Goal: Task Accomplishment & Management: Use online tool/utility

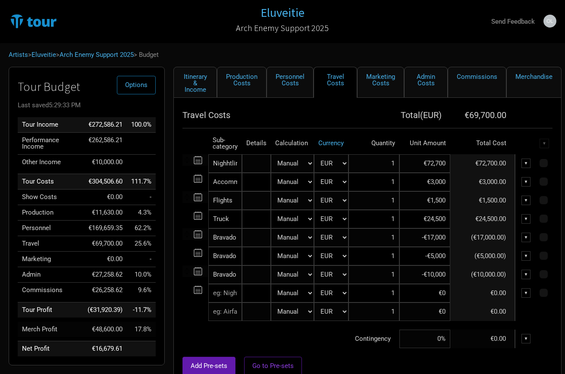
select select "EUR"
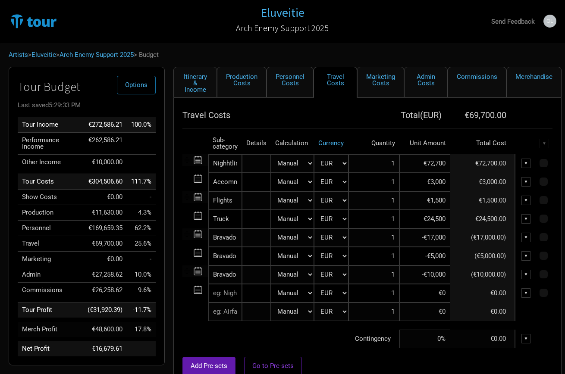
select select "EUR"
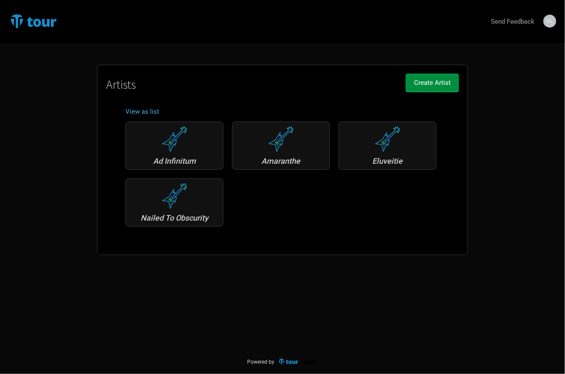
drag, startPoint x: 389, startPoint y: 159, endPoint x: 386, endPoint y: 165, distance: 7.1
click at [389, 159] on div "Eluveitie" at bounding box center [387, 161] width 88 height 8
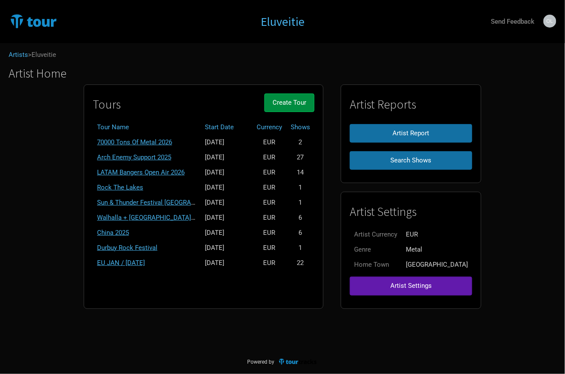
click at [148, 156] on link "Arch Enemy Support 2025" at bounding box center [134, 158] width 74 height 8
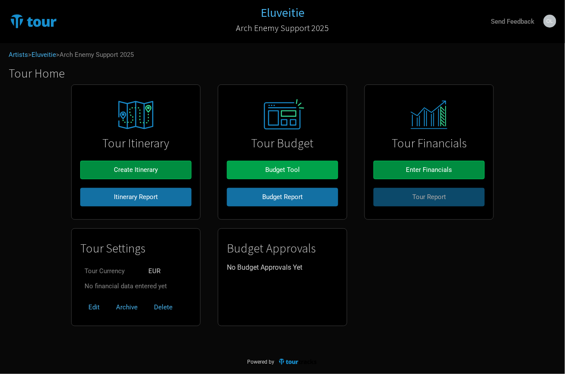
click at [293, 170] on span "Budget Tool" at bounding box center [282, 170] width 34 height 8
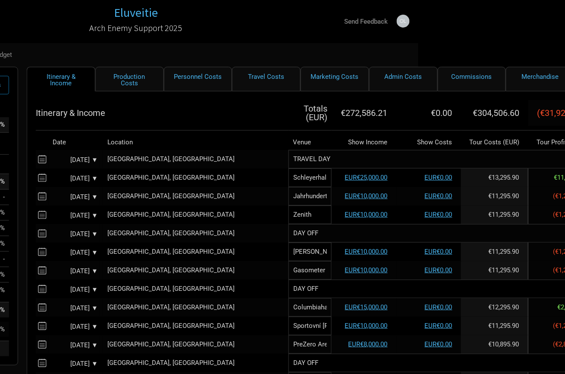
scroll to position [0, 147]
click at [211, 78] on link "Personnel Costs" at bounding box center [197, 79] width 69 height 25
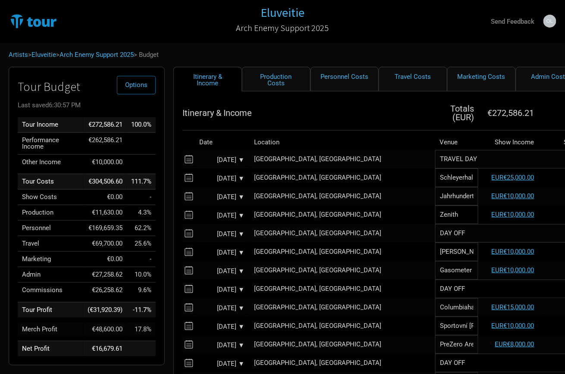
select select "EUR"
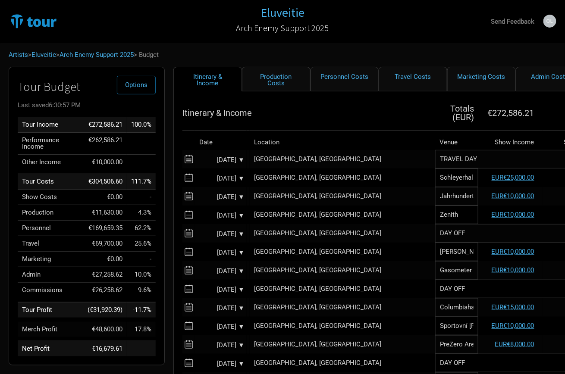
select select "EUR"
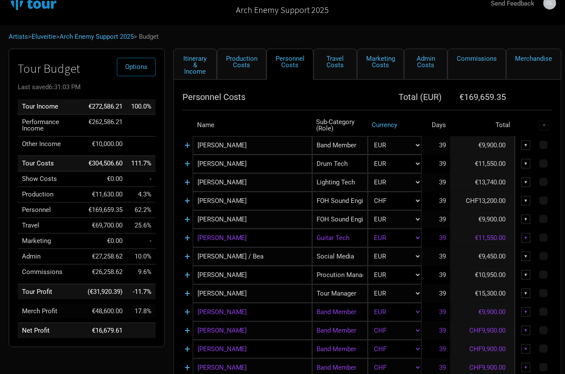
scroll to position [26, 0]
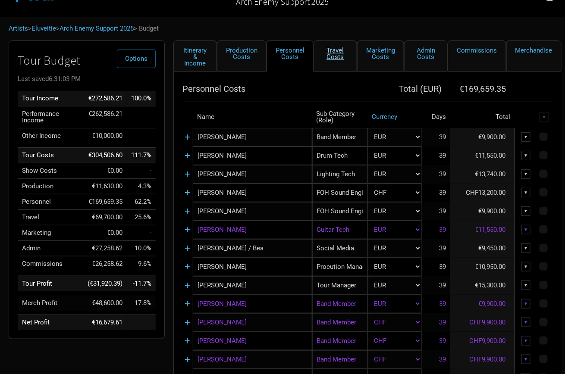
click at [332, 51] on link "Travel Costs" at bounding box center [336, 56] width 44 height 31
select select "EUR"
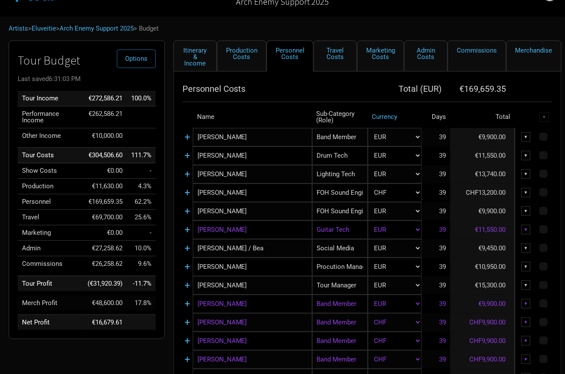
select select "EUR"
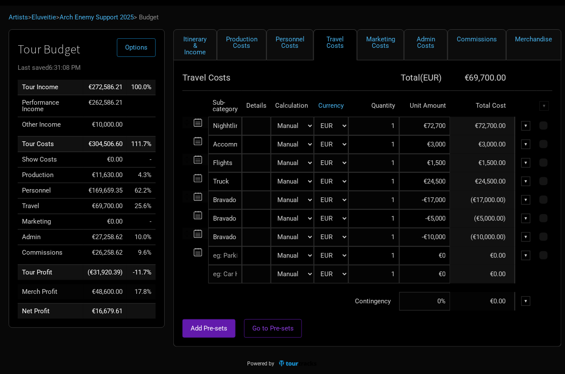
scroll to position [37, 0]
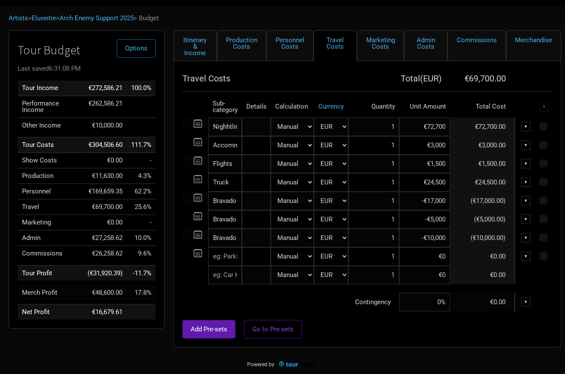
click at [437, 184] on input "€24,500" at bounding box center [424, 182] width 51 height 19
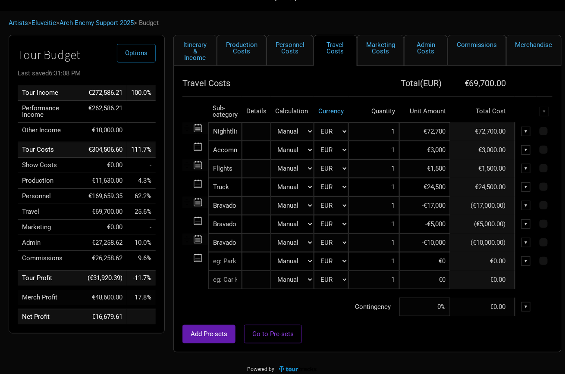
scroll to position [31, 0]
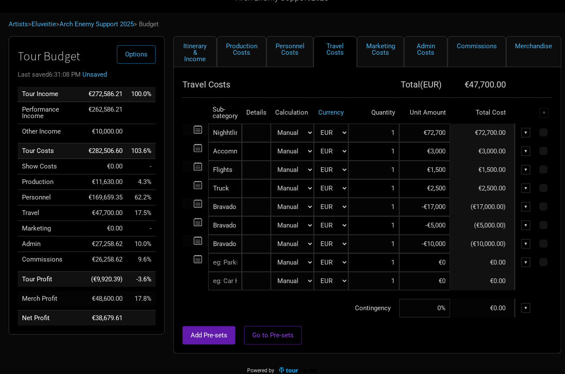
type input "€25,000"
click at [435, 335] on div "Add Pre-sets Go to Pre-sets" at bounding box center [367, 335] width 370 height 19
